Goal: Communication & Community: Answer question/provide support

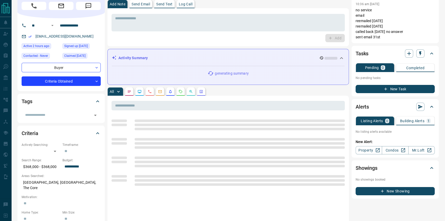
scroll to position [47, 0]
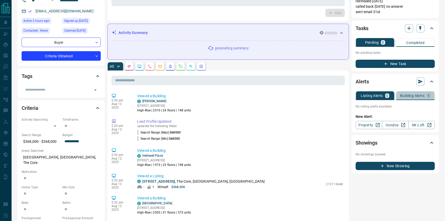
click at [411, 98] on button "Building Alerts 1" at bounding box center [415, 95] width 38 height 9
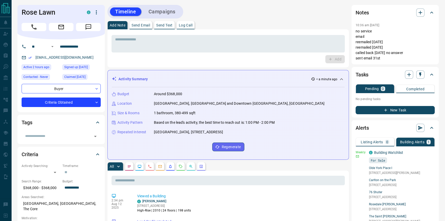
scroll to position [0, 0]
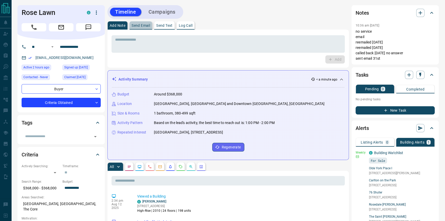
click at [139, 27] on p "Send Email" at bounding box center [141, 26] width 19 height 4
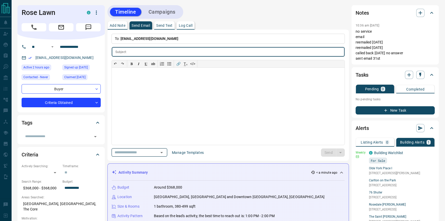
click at [165, 155] on icon "Open" at bounding box center [162, 152] width 6 height 6
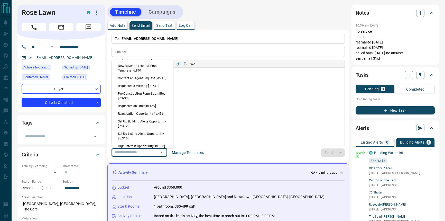
scroll to position [350, 0]
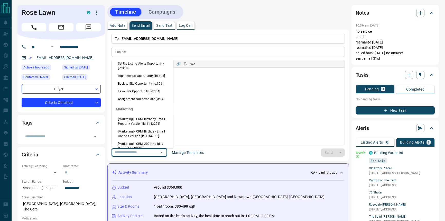
click at [157, 83] on li "Back to Site Opportunity [id:306]" at bounding box center [143, 84] width 62 height 8
type input "**********"
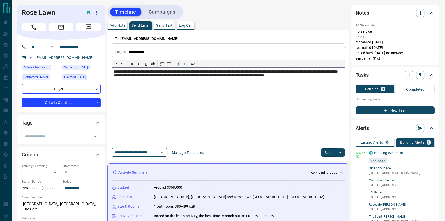
click at [297, 92] on div "**********" at bounding box center [228, 106] width 233 height 77
click at [323, 148] on button "Send" at bounding box center [328, 152] width 15 height 8
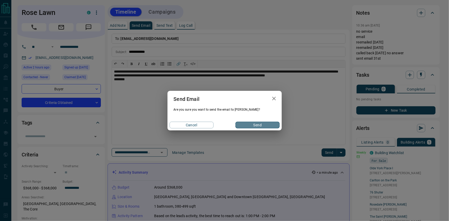
click at [264, 123] on button "Send" at bounding box center [257, 125] width 44 height 7
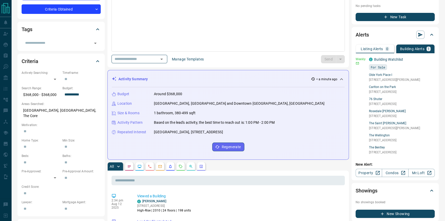
scroll to position [47, 0]
